Goal: Task Accomplishment & Management: Complete application form

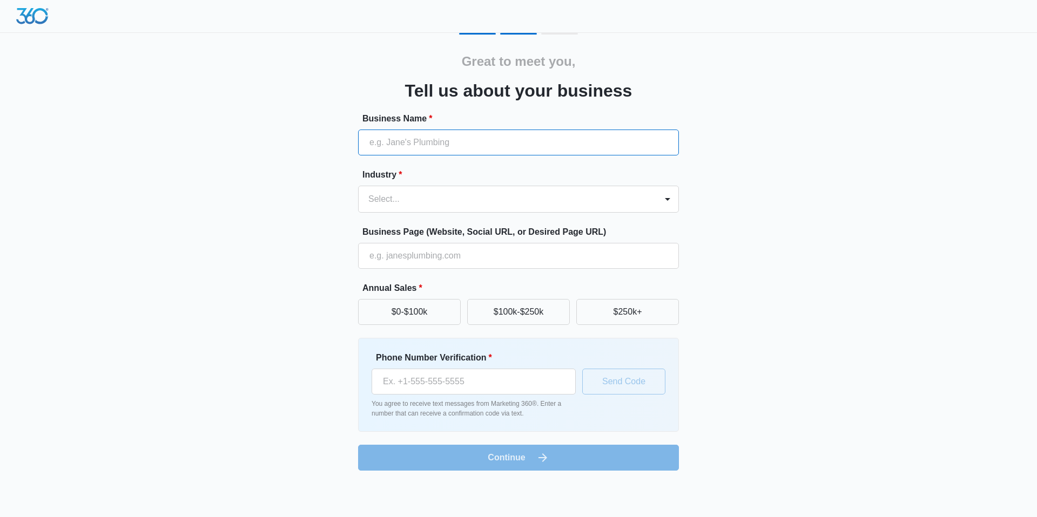
click at [463, 137] on input "Business Name *" at bounding box center [518, 143] width 321 height 26
type input "Icebox LV LLC"
type input "(725) 400-1709"
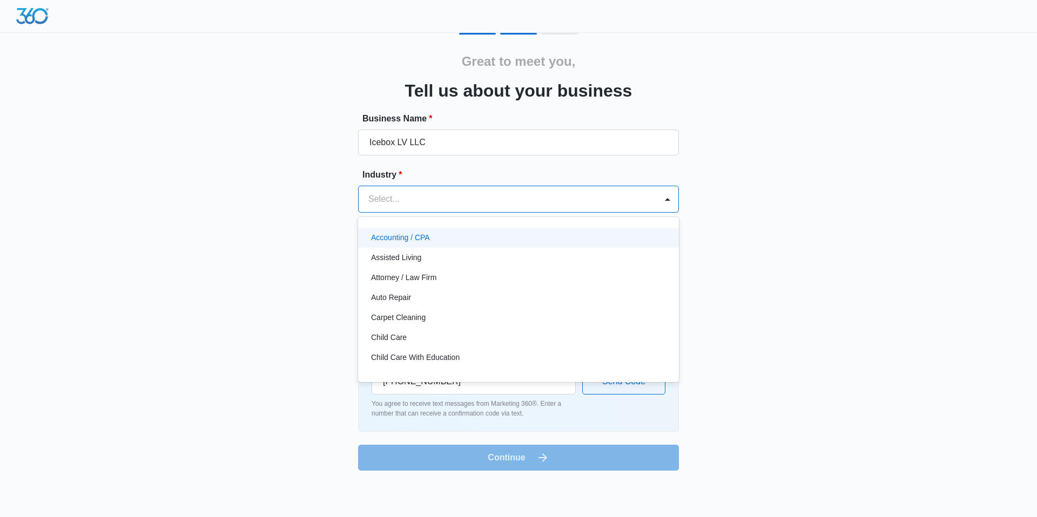
click at [472, 196] on div at bounding box center [505, 199] width 274 height 15
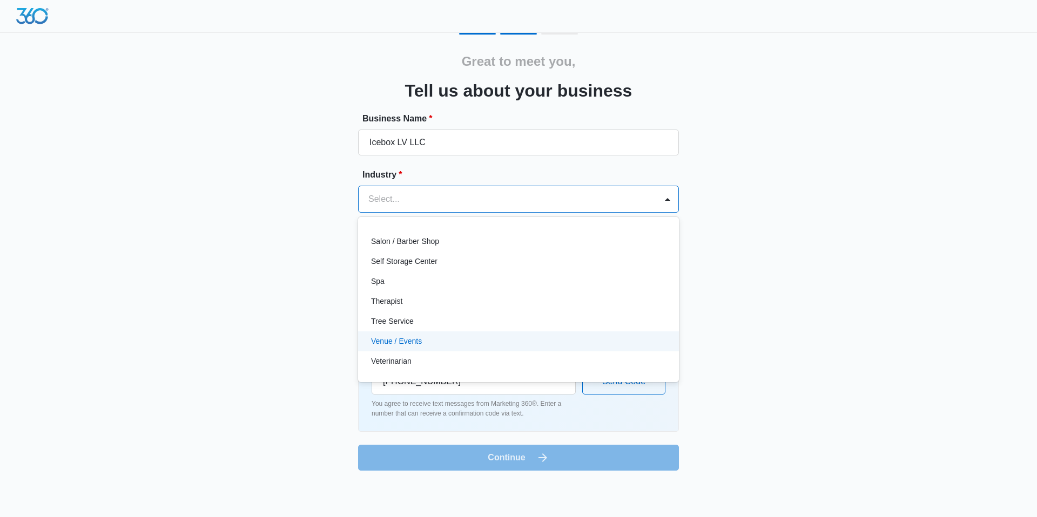
click at [453, 338] on div "Venue / Events" at bounding box center [517, 341] width 293 height 11
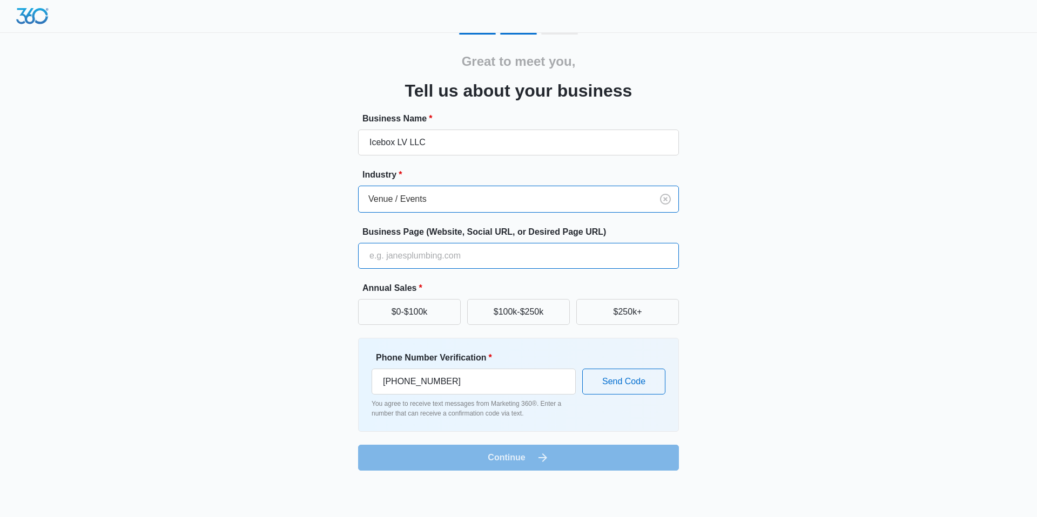
click at [465, 257] on input "Business Page (Website, Social URL, or Desired Page URL)" at bounding box center [518, 256] width 321 height 26
type input "iceboxlv.com"
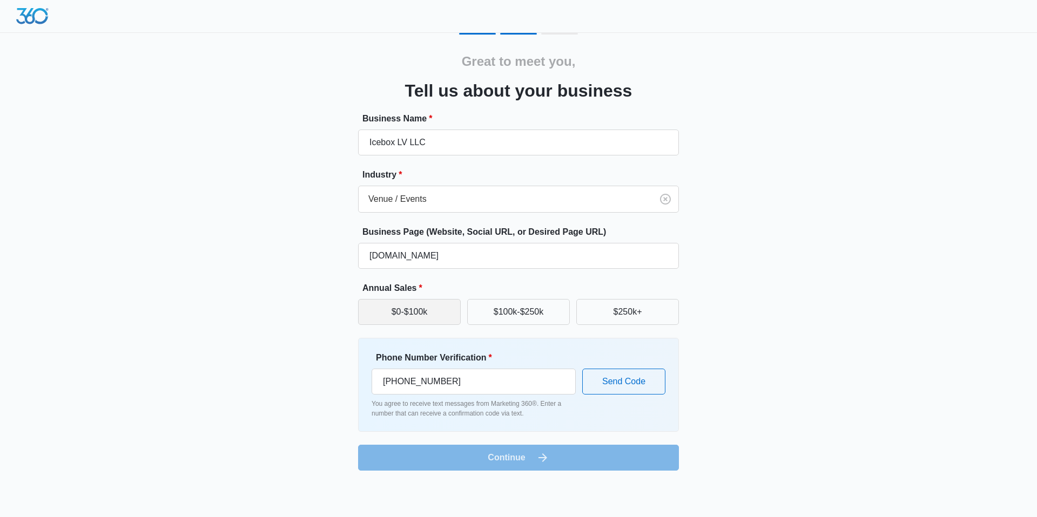
click at [385, 309] on button "$0-$100k" at bounding box center [409, 312] width 103 height 26
click at [626, 318] on button "$250k+" at bounding box center [627, 312] width 103 height 26
click at [620, 380] on button "Send Code" at bounding box center [623, 382] width 83 height 26
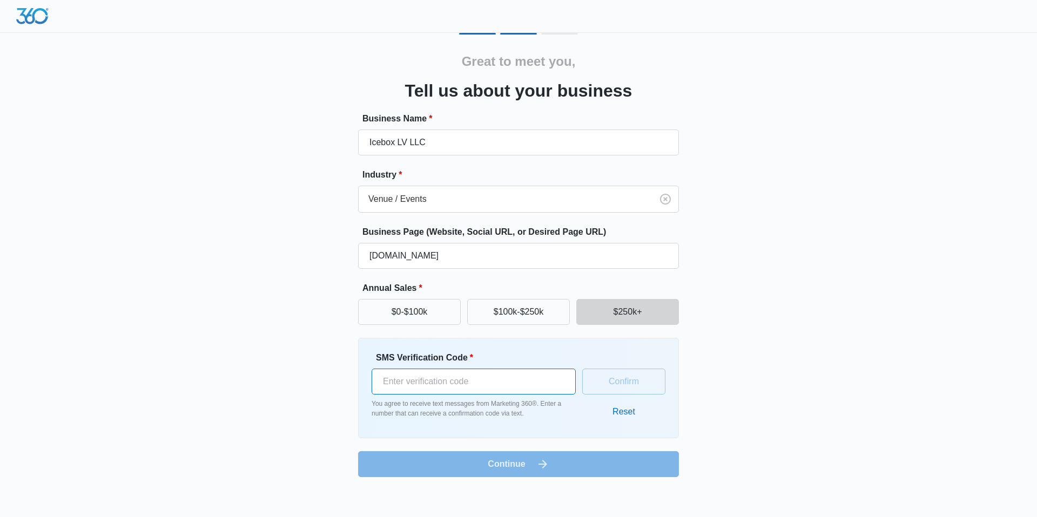
click at [542, 380] on input "SMS Verification Code *" at bounding box center [474, 382] width 204 height 26
type input "441024"
click at [657, 374] on button "Confirm" at bounding box center [623, 382] width 83 height 26
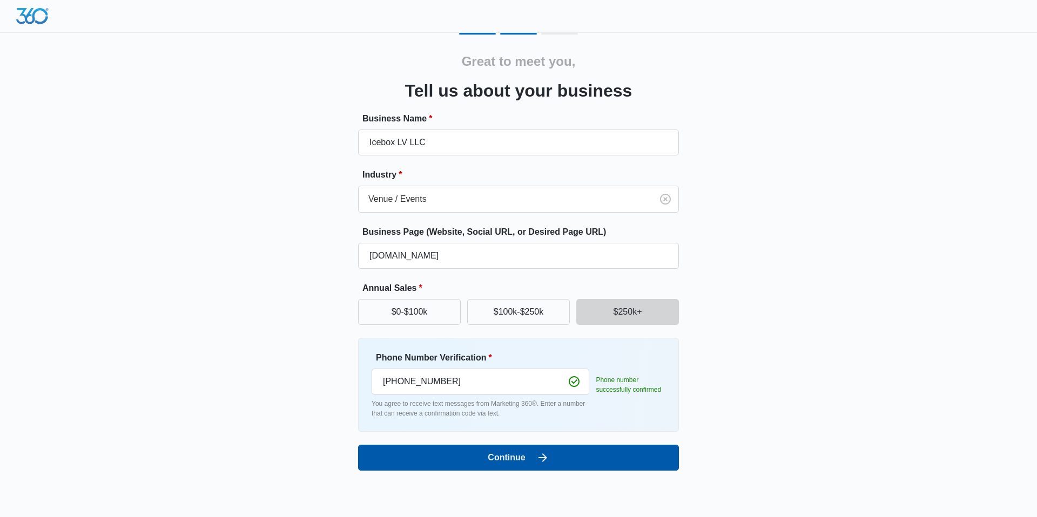
click at [540, 461] on icon "submit" at bounding box center [542, 458] width 13 height 13
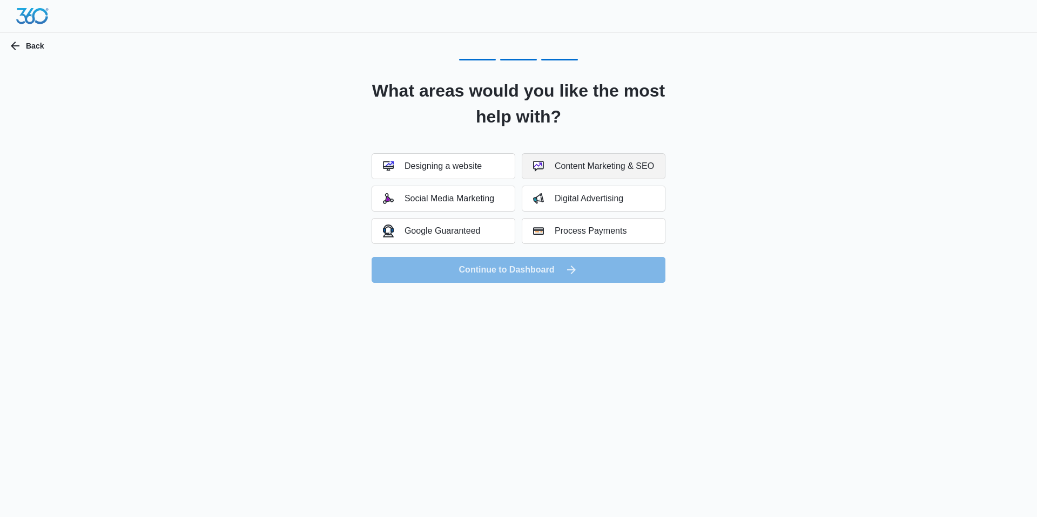
click at [648, 165] on div "Content Marketing & SEO" at bounding box center [593, 166] width 121 height 11
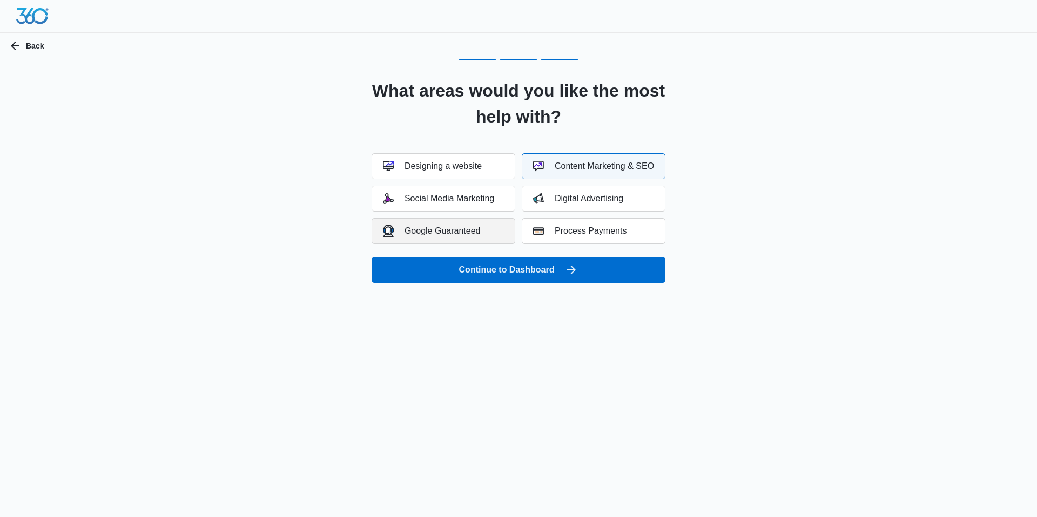
click at [466, 231] on div "Google Guaranteed" at bounding box center [432, 231] width 98 height 12
click at [445, 200] on div "Social Media Marketing" at bounding box center [438, 198] width 111 height 11
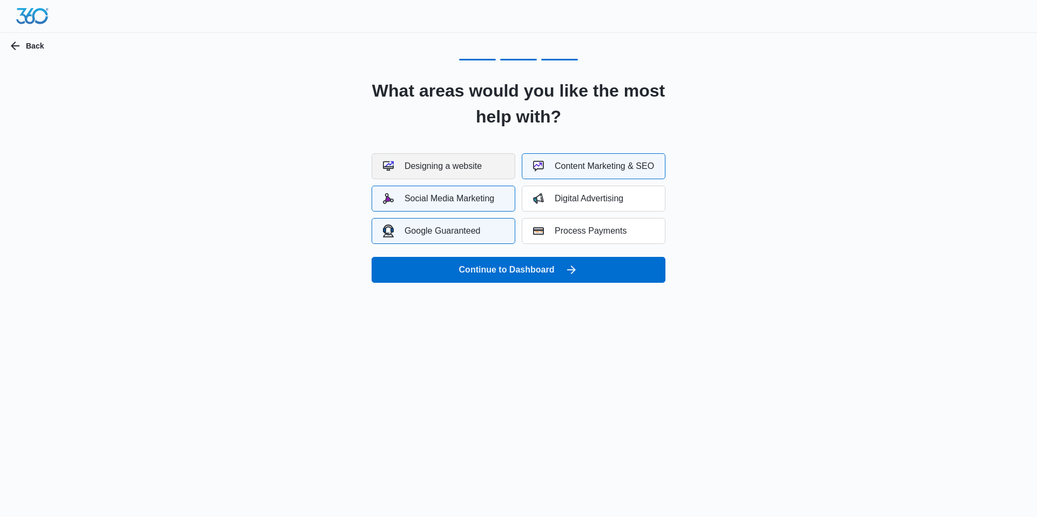
click at [458, 160] on button "Designing a website" at bounding box center [444, 166] width 144 height 26
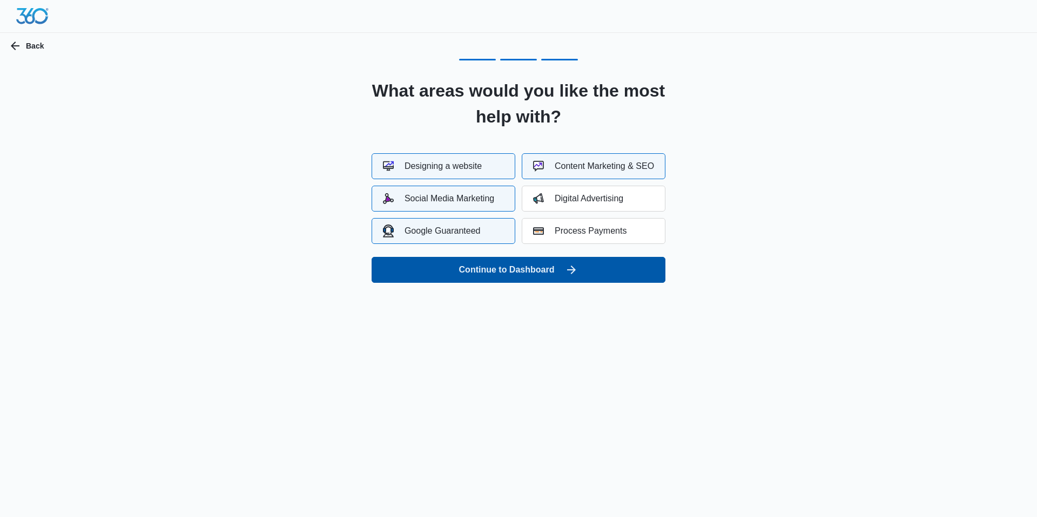
click at [499, 265] on button "Continue to Dashboard" at bounding box center [519, 270] width 294 height 26
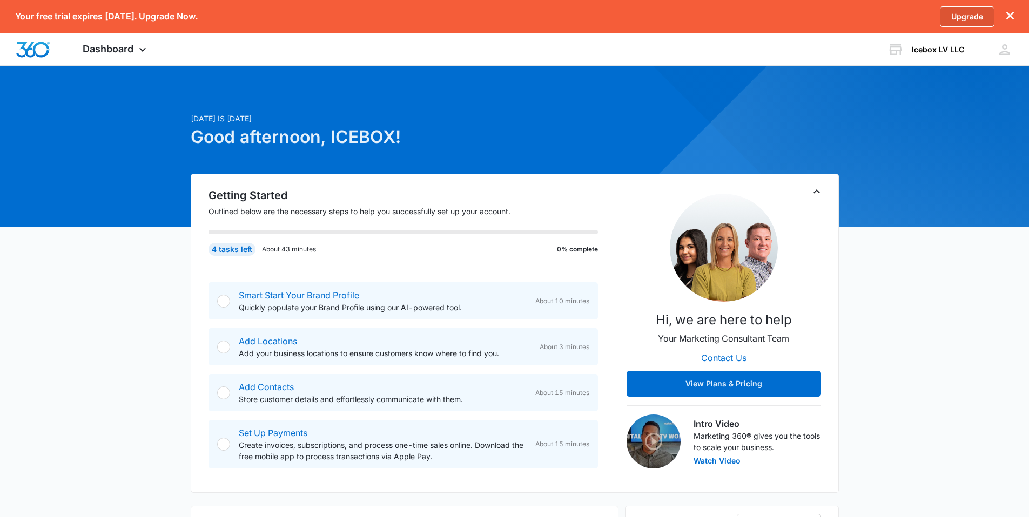
click at [956, 15] on link "Upgrade" at bounding box center [967, 16] width 55 height 21
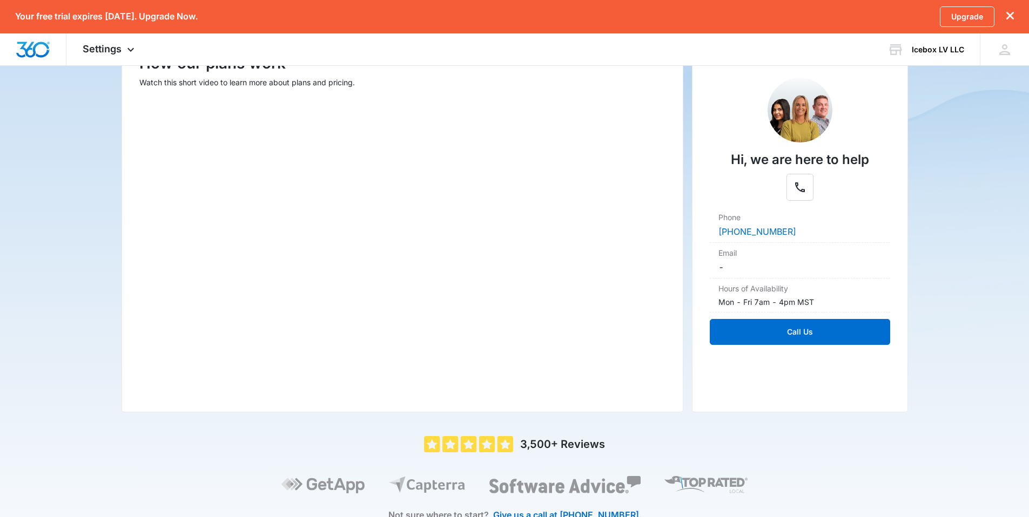
scroll to position [131, 0]
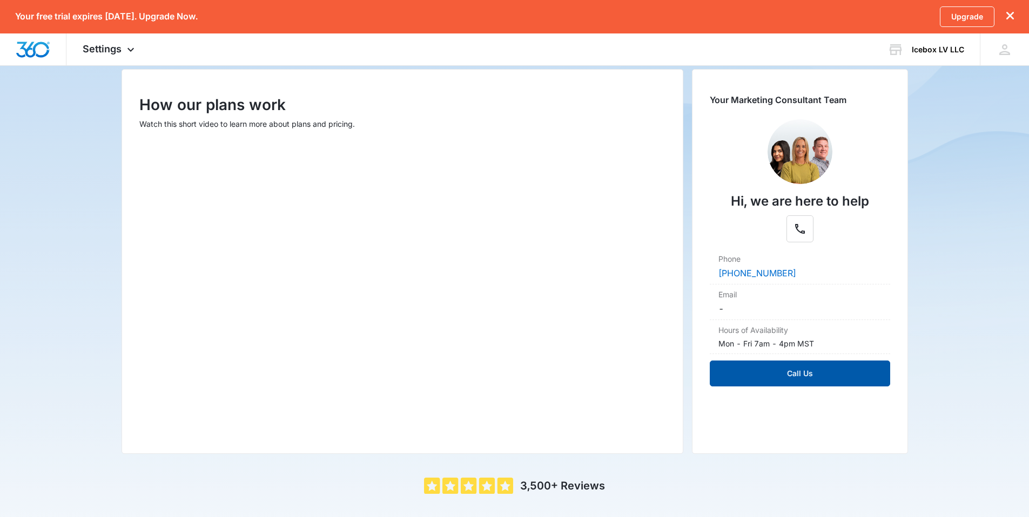
click at [768, 374] on button "Call Us" at bounding box center [800, 374] width 180 height 26
click at [781, 269] on link "(888) 872-3734" at bounding box center [757, 273] width 78 height 11
